Goal: Check status: Check status

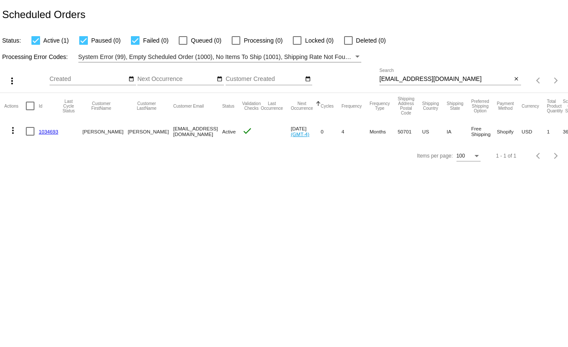
type input "t.leclaire@simplekneads.com"
click at [449, 76] on input "lovekarlek1@gmail.com" at bounding box center [445, 79] width 133 height 7
paste input "plerpr.goo@proton"
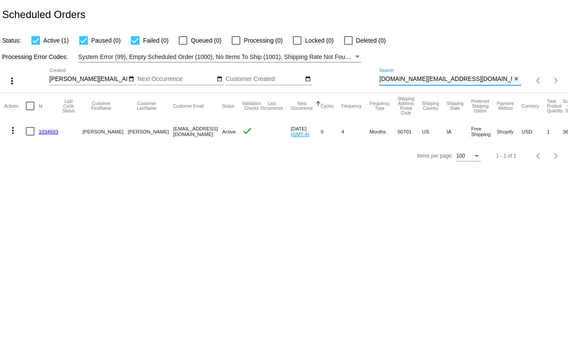
type input "plerpr.goo@protonmail.com"
click at [13, 130] on mat-icon "more_vert" at bounding box center [13, 130] width 10 height 10
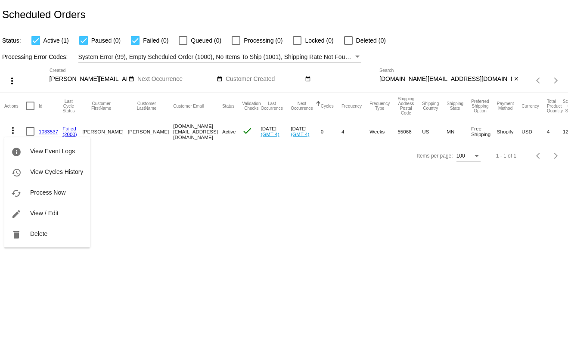
drag, startPoint x: 189, startPoint y: 146, endPoint x: 273, endPoint y: 147, distance: 84.8
click at [273, 147] on div at bounding box center [284, 173] width 568 height 347
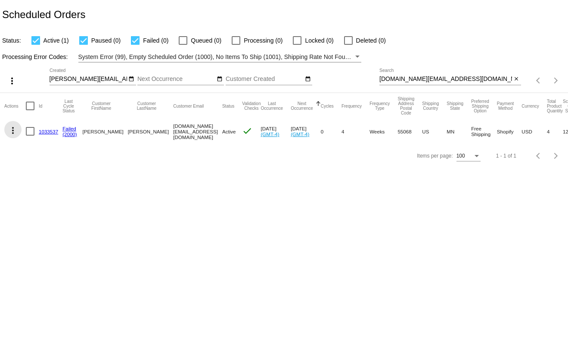
click at [12, 130] on mat-icon "more_vert" at bounding box center [13, 130] width 10 height 10
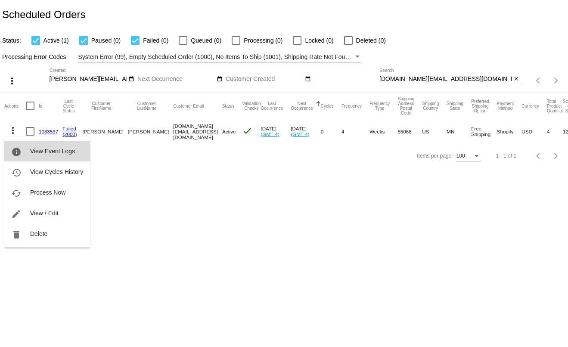
click at [23, 149] on button "info View Event Logs" at bounding box center [47, 151] width 86 height 21
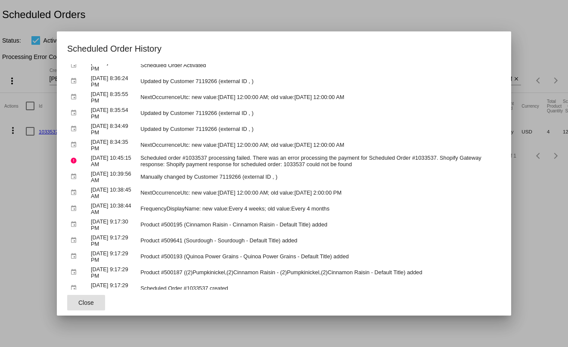
scroll to position [25, 0]
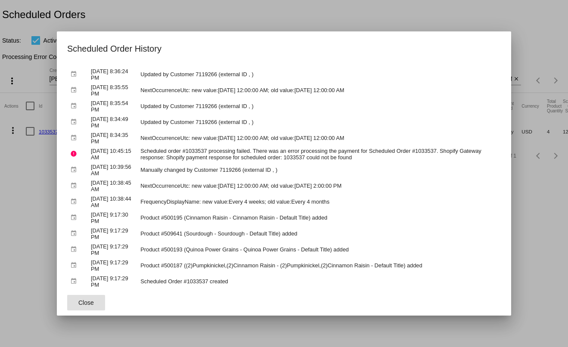
click at [555, 178] on div at bounding box center [284, 173] width 568 height 347
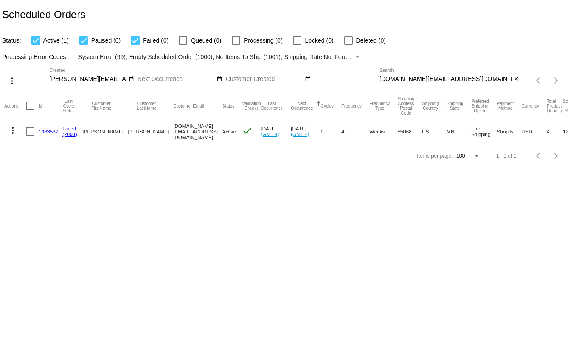
drag, startPoint x: 271, startPoint y: 123, endPoint x: 288, endPoint y: 126, distance: 16.6
click at [288, 126] on mat-row "more_vert 1033537 Failed (2000) Allison Shiu plerpr.goo@protonmail.com Active c…" at bounding box center [311, 131] width 615 height 25
click at [291, 126] on mat-cell "Oct 22 2025 (GMT-4)" at bounding box center [306, 131] width 30 height 25
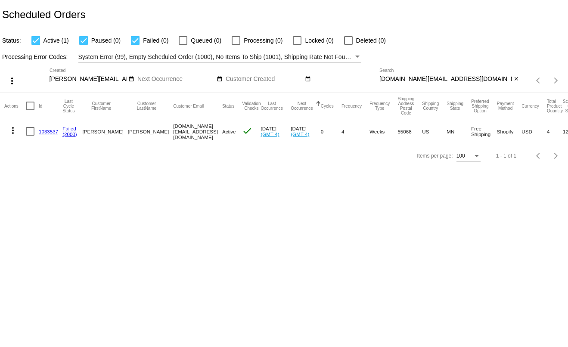
click at [291, 126] on mat-cell "Oct 22 2025 (GMT-4)" at bounding box center [306, 131] width 30 height 25
